Goal: Information Seeking & Learning: Find contact information

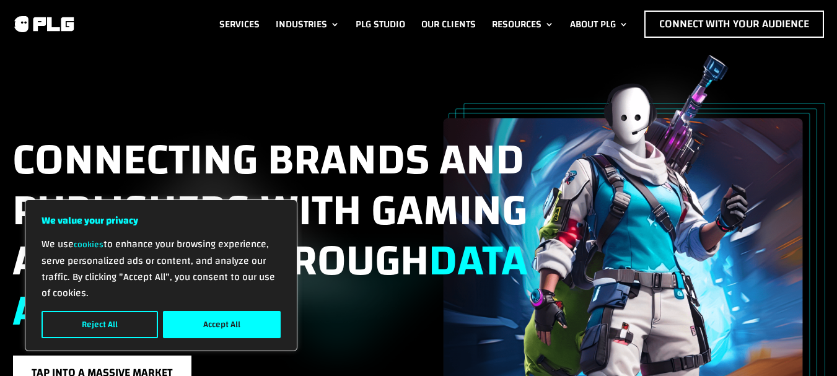
click at [251, 312] on button "Accept All" at bounding box center [222, 324] width 118 height 27
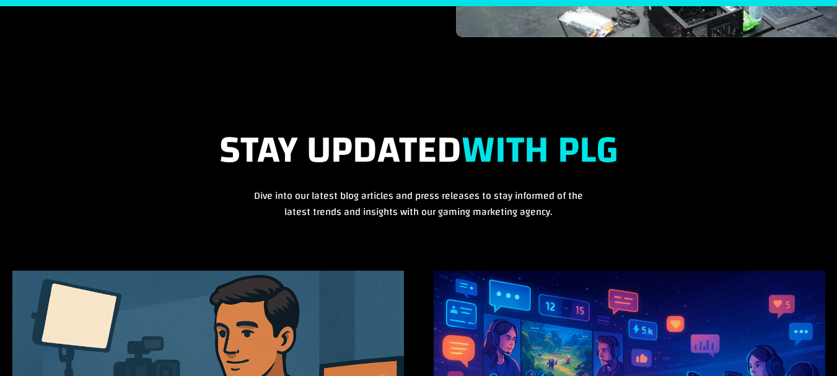
scroll to position [4442, 0]
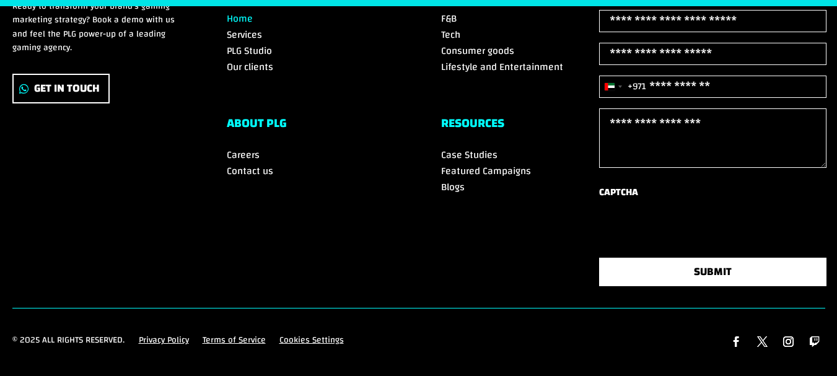
click at [255, 162] on span "Contact us" at bounding box center [250, 171] width 46 height 19
